Goal: Transaction & Acquisition: Purchase product/service

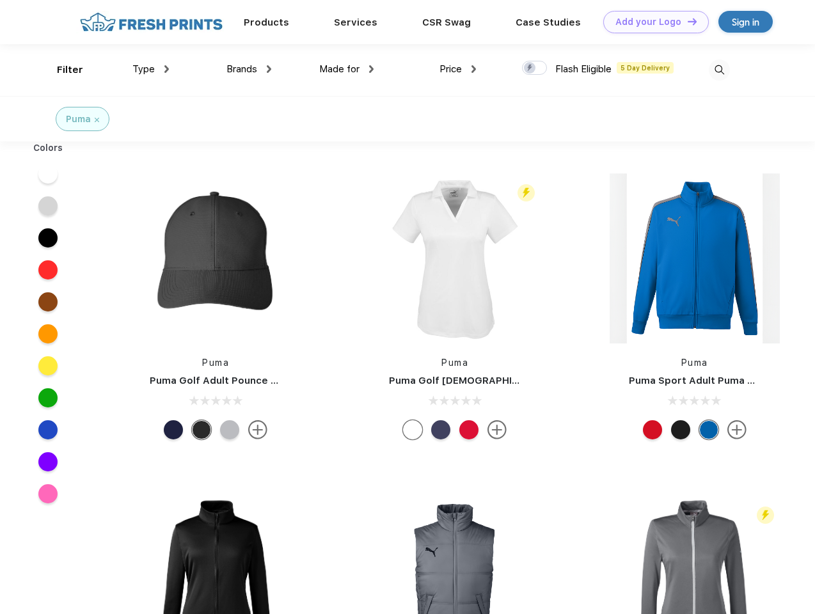
click at [651, 22] on link "Add your Logo Design Tool" at bounding box center [656, 22] width 106 height 22
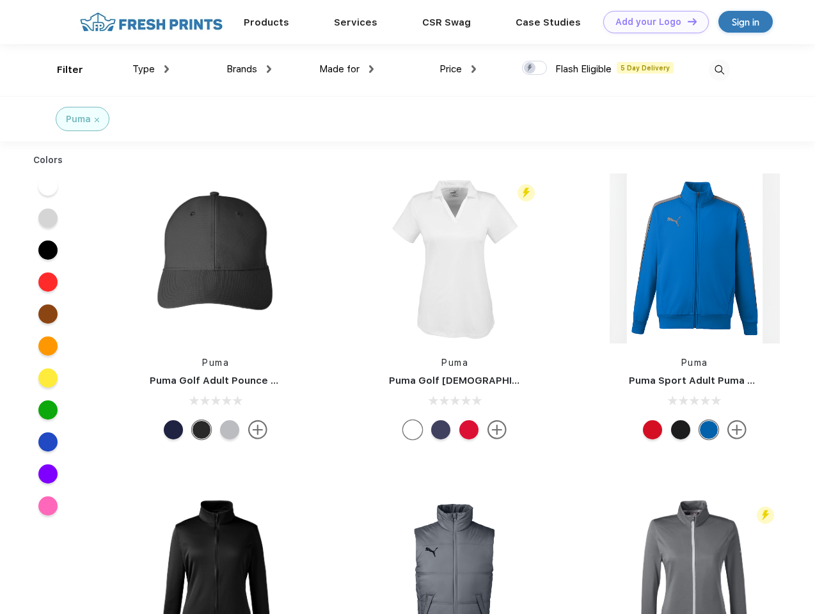
click at [0, 0] on div "Design Tool" at bounding box center [0, 0] width 0 height 0
click at [686, 21] on link "Add your Logo Design Tool" at bounding box center [656, 22] width 106 height 22
click at [61, 70] on div "Filter" at bounding box center [70, 70] width 26 height 15
click at [151, 69] on span "Type" at bounding box center [143, 69] width 22 height 12
click at [249, 69] on span "Brands" at bounding box center [241, 69] width 31 height 12
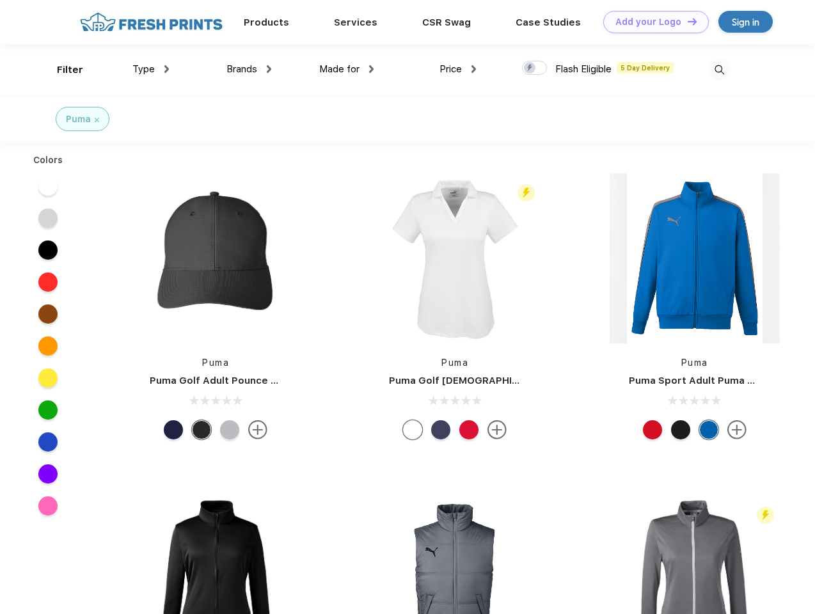
click at [347, 69] on span "Made for" at bounding box center [339, 69] width 40 height 12
click at [458, 69] on span "Price" at bounding box center [450, 69] width 22 height 12
click at [535, 68] on div at bounding box center [534, 68] width 25 height 14
click at [530, 68] on input "checkbox" at bounding box center [526, 64] width 8 height 8
click at [719, 70] on img at bounding box center [719, 69] width 21 height 21
